Goal: Task Accomplishment & Management: Manage account settings

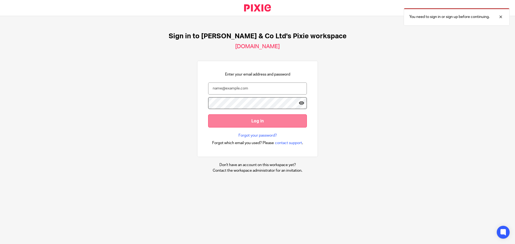
click at [257, 118] on input "Log in" at bounding box center [257, 120] width 99 height 13
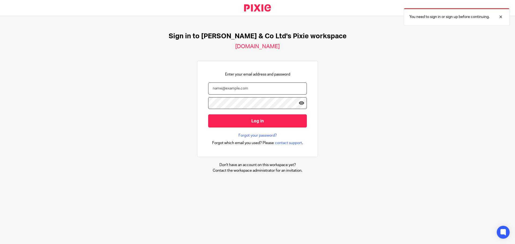
type input "michael@michaelsohor.co.uk"
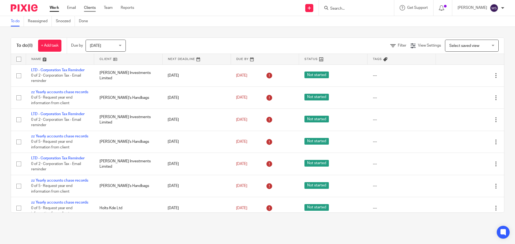
click at [91, 7] on link "Clients" at bounding box center [90, 7] width 12 height 5
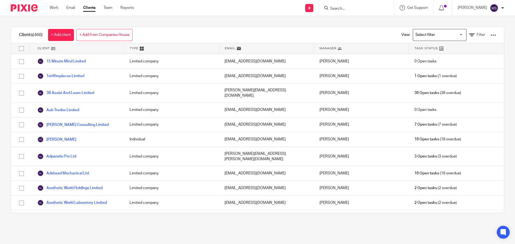
click at [366, 9] on input "Search" at bounding box center [353, 8] width 48 height 5
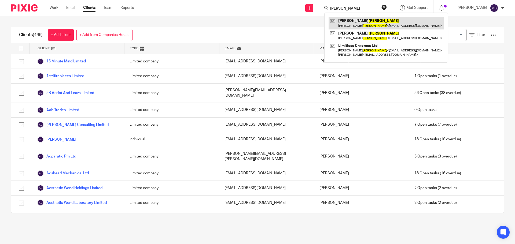
type input "turner"
click at [375, 22] on link at bounding box center [385, 23] width 115 height 12
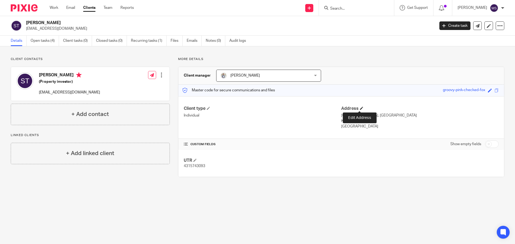
click at [360, 109] on span at bounding box center [361, 108] width 3 height 3
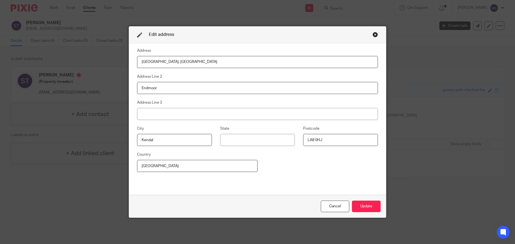
click at [161, 60] on input "[GEOGRAPHIC_DATA], [GEOGRAPHIC_DATA]" at bounding box center [257, 62] width 241 height 12
type input "[GEOGRAPHIC_DATA] , [GEOGRAPHIC_DATA]"
click at [358, 209] on button "Update" at bounding box center [366, 207] width 29 height 12
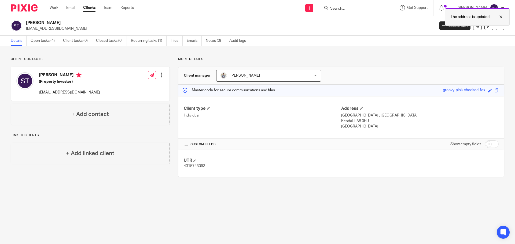
click at [502, 17] on div at bounding box center [496, 17] width 14 height 6
click at [394, 11] on div at bounding box center [356, 8] width 75 height 16
click at [385, 7] on form at bounding box center [357, 8] width 57 height 7
click at [360, 8] on input "Search" at bounding box center [353, 8] width 48 height 5
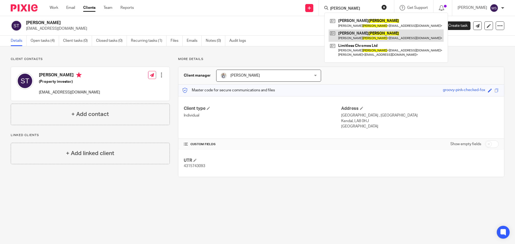
type input "turner"
click at [357, 34] on link at bounding box center [385, 35] width 115 height 12
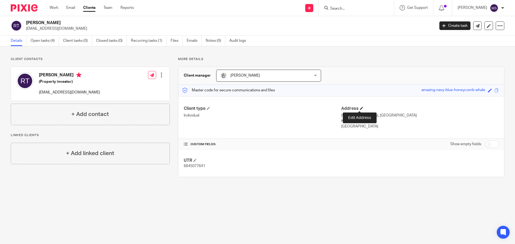
click at [360, 109] on span at bounding box center [361, 108] width 3 height 3
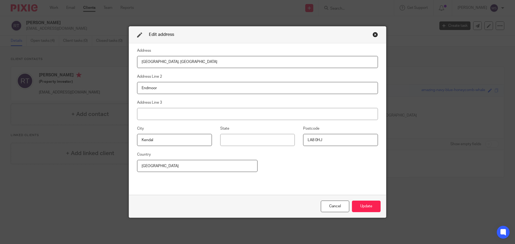
click at [151, 61] on input "Brook House, Gatebeck Road" at bounding box center [257, 62] width 241 height 12
type input "Millbrook House, Gatebeck Road"
click at [368, 204] on button "Update" at bounding box center [366, 207] width 29 height 12
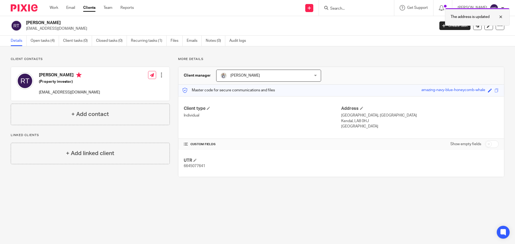
click at [501, 17] on div at bounding box center [496, 17] width 14 height 6
